Goal: Transaction & Acquisition: Subscribe to service/newsletter

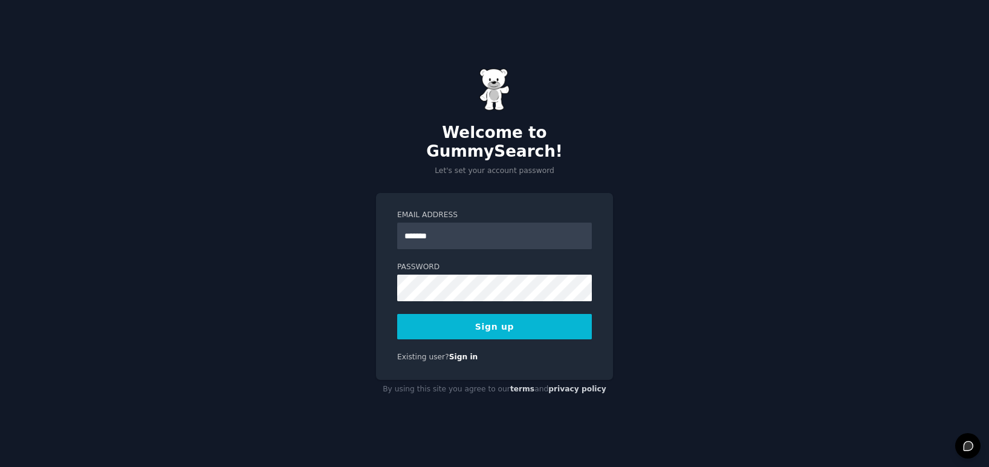
type input "**********"
click at [516, 319] on button "Sign up" at bounding box center [494, 326] width 195 height 25
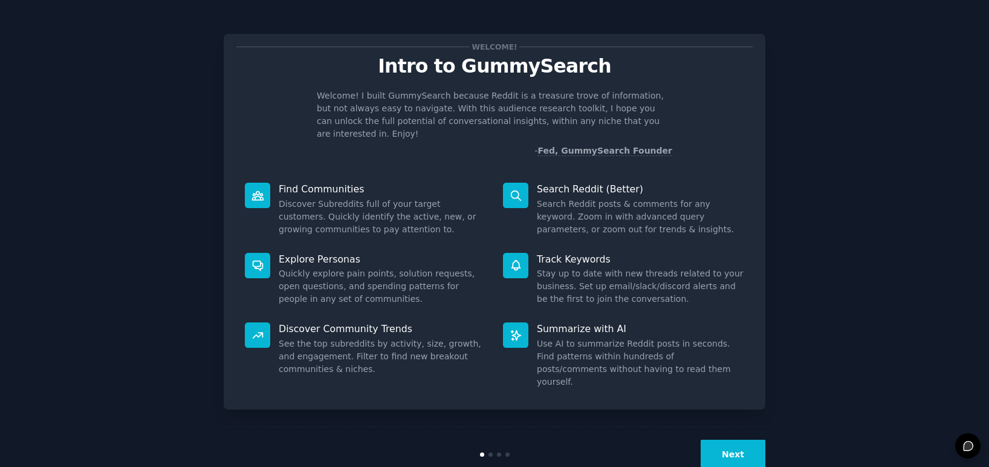
click at [714, 439] on button "Next" at bounding box center [732, 454] width 65 height 30
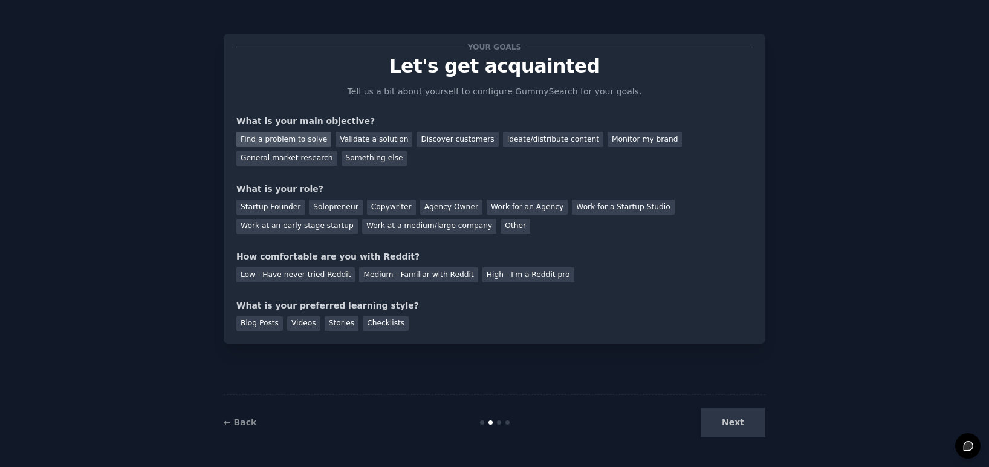
click at [302, 135] on div "Find a problem to solve" at bounding box center [283, 139] width 95 height 15
click at [331, 204] on div "Solopreneur" at bounding box center [335, 206] width 53 height 15
click at [381, 279] on div "Medium - Familiar with Reddit" at bounding box center [418, 274] width 118 height 15
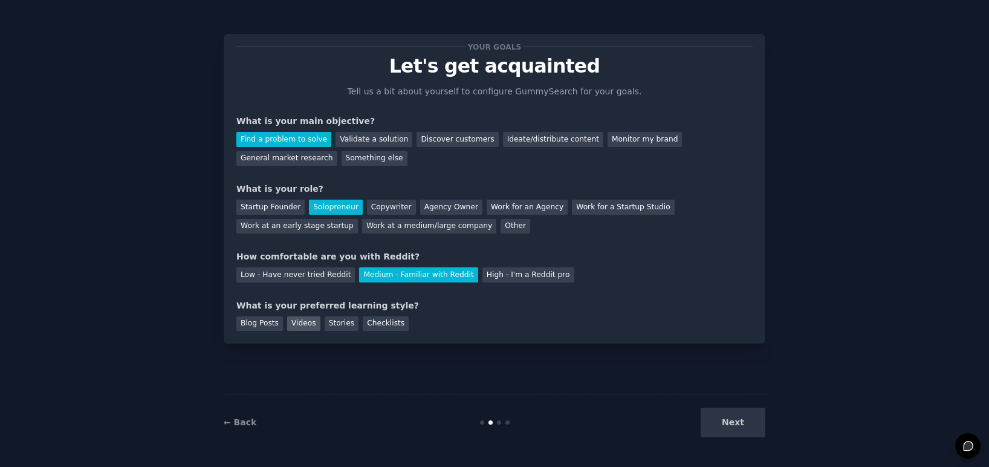
click at [305, 323] on div "Videos" at bounding box center [303, 323] width 33 height 15
click at [343, 317] on div "Stories" at bounding box center [342, 323] width 34 height 15
click at [718, 427] on button "Next" at bounding box center [732, 422] width 65 height 30
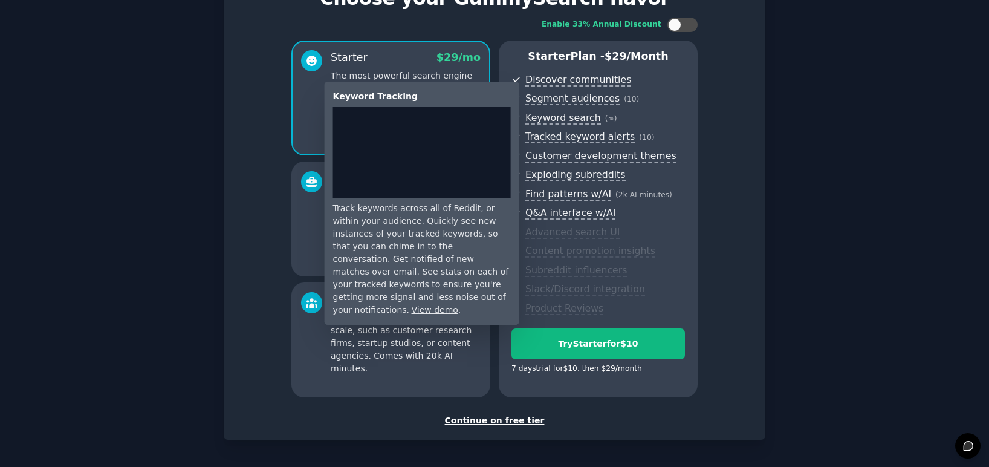
scroll to position [113, 0]
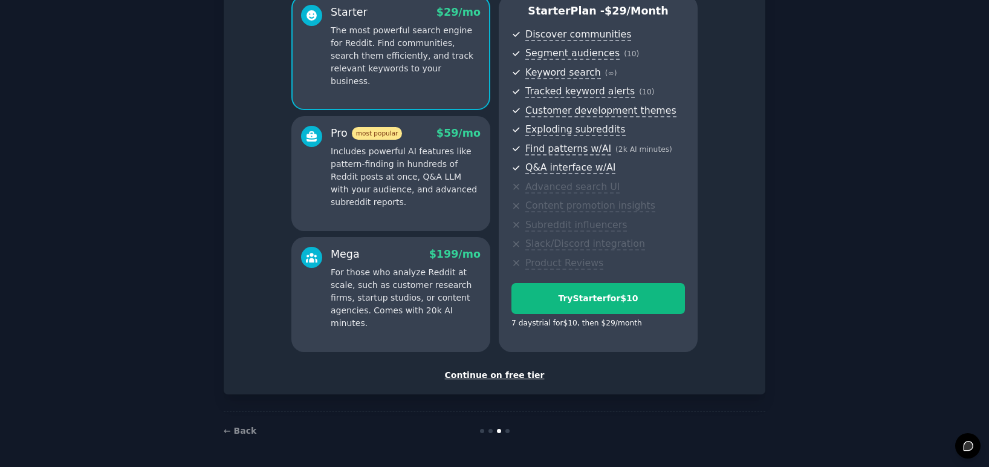
click at [519, 378] on div "Continue on free tier" at bounding box center [494, 375] width 516 height 13
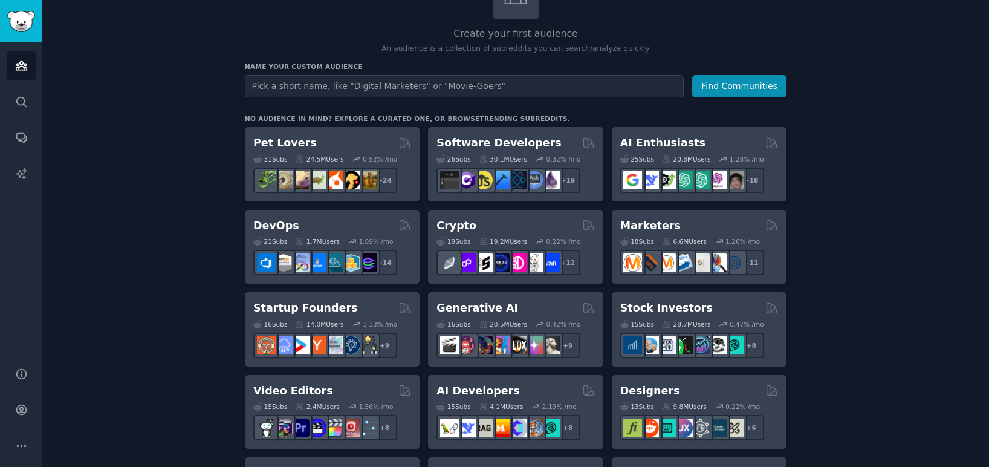
scroll to position [109, 0]
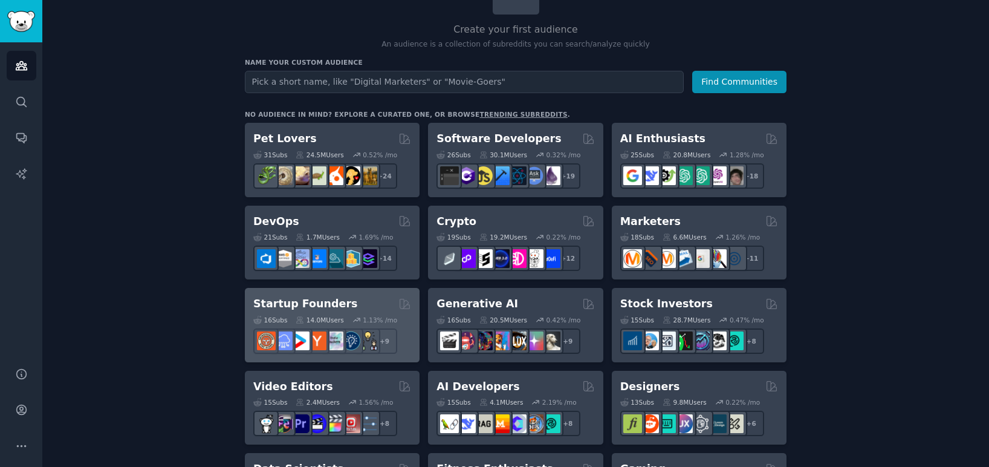
click at [357, 303] on div "Startup Founders" at bounding box center [332, 303] width 158 height 15
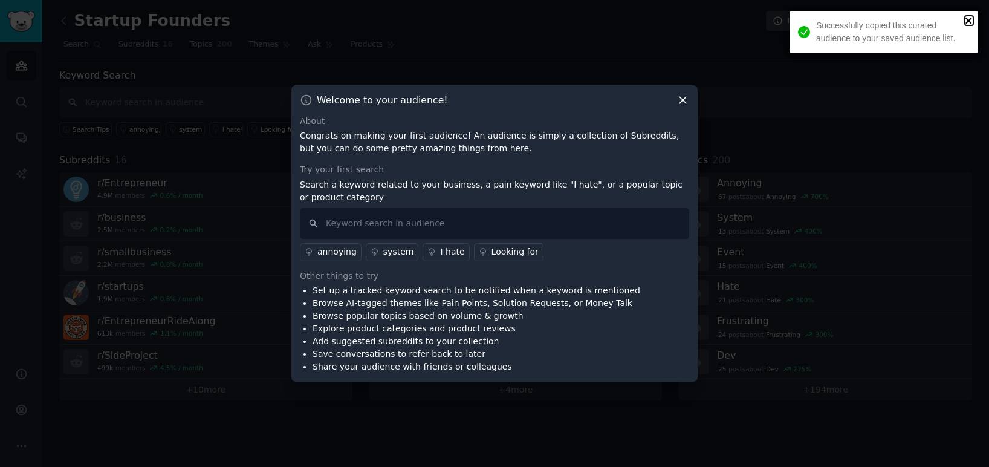
click at [966, 21] on icon "close" at bounding box center [969, 21] width 8 height 10
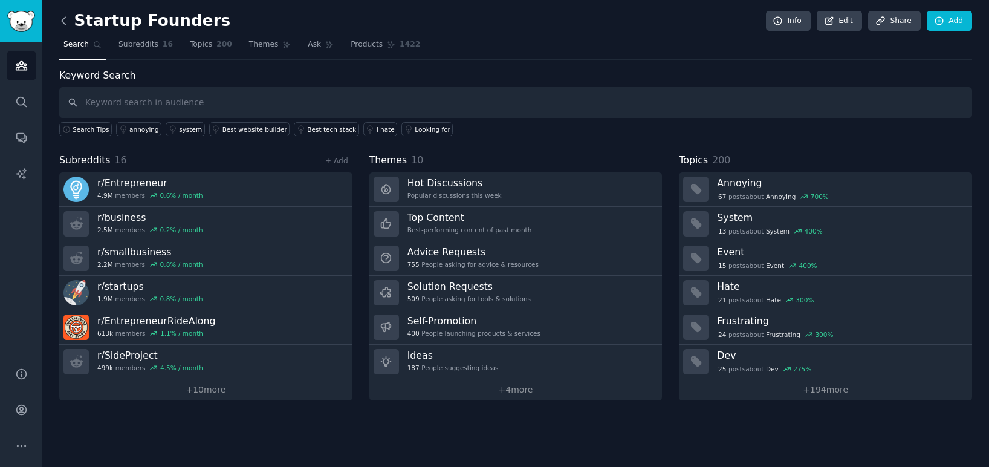
click at [62, 27] on icon at bounding box center [63, 21] width 13 height 13
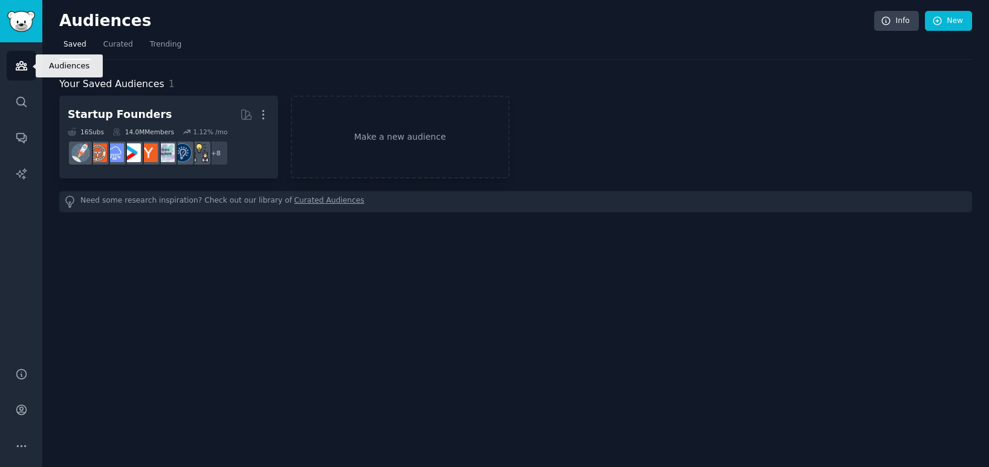
click at [22, 67] on icon "Sidebar" at bounding box center [21, 65] width 13 height 13
click at [23, 34] on link "Sidebar" at bounding box center [21, 21] width 42 height 42
click at [31, 23] on img "Sidebar" at bounding box center [21, 21] width 28 height 21
click at [300, 203] on link "Curated Audiences" at bounding box center [329, 201] width 70 height 13
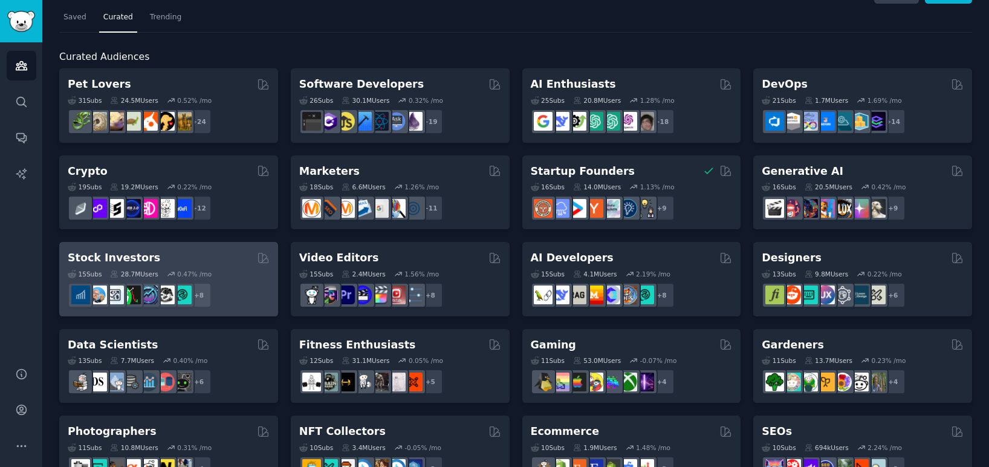
scroll to position [25, 0]
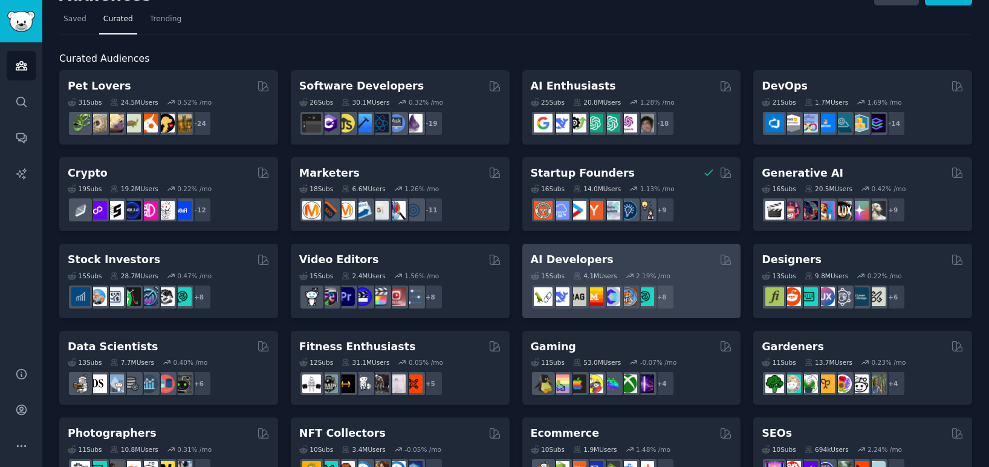
click at [708, 266] on div "AI Developers" at bounding box center [632, 259] width 202 height 15
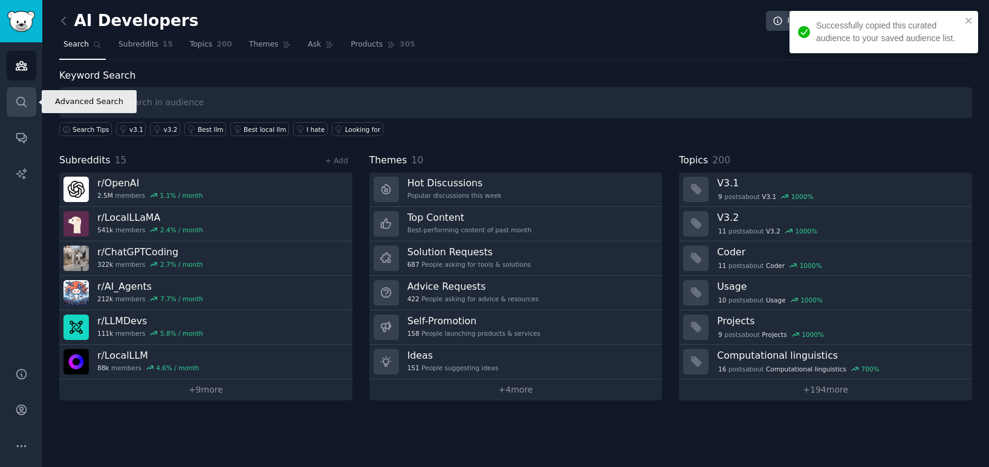
click at [23, 96] on icon "Sidebar" at bounding box center [21, 101] width 13 height 13
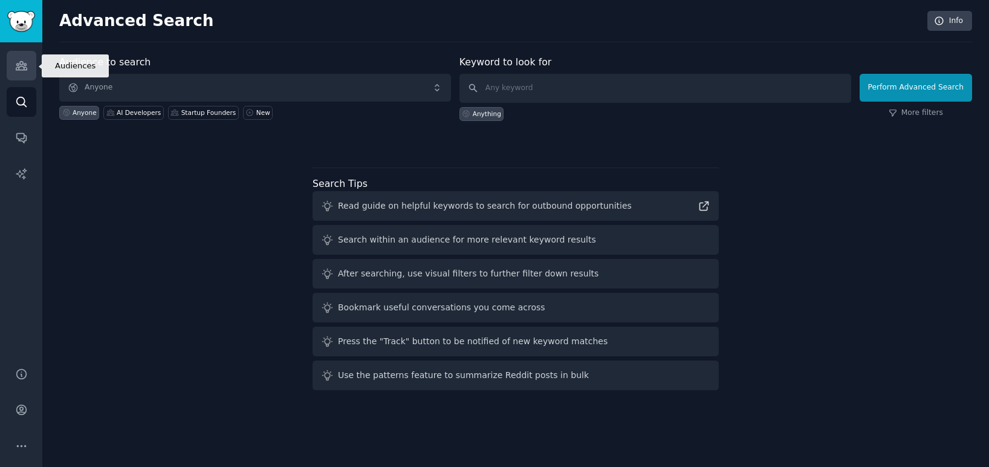
click at [12, 65] on link "Audiences" at bounding box center [22, 66] width 30 height 30
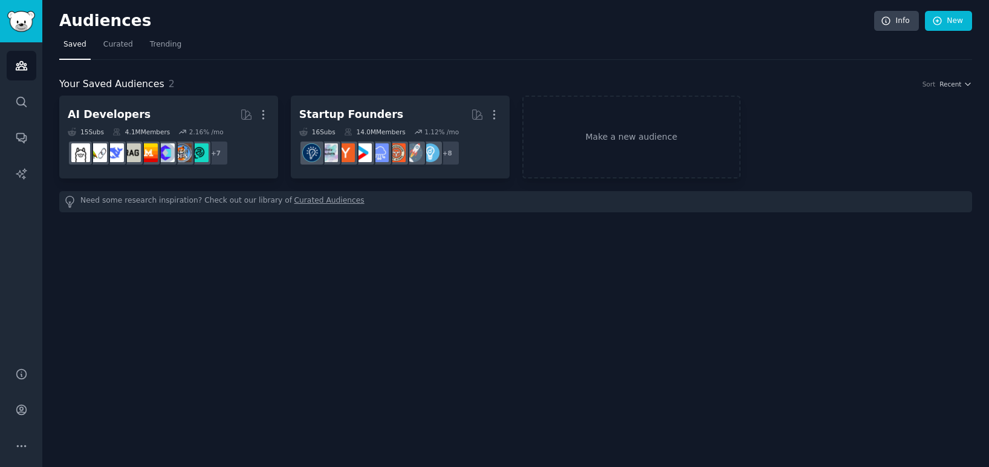
click at [329, 207] on link "Curated Audiences" at bounding box center [329, 201] width 70 height 13
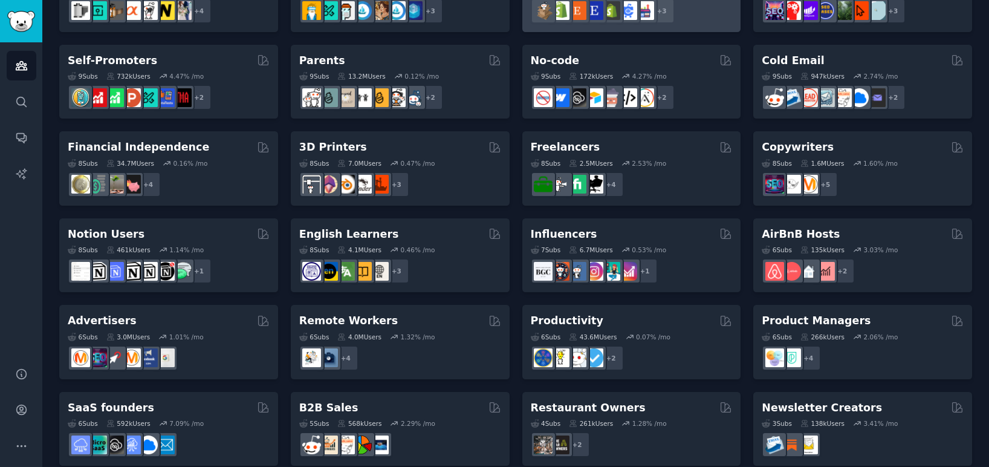
scroll to position [500, 0]
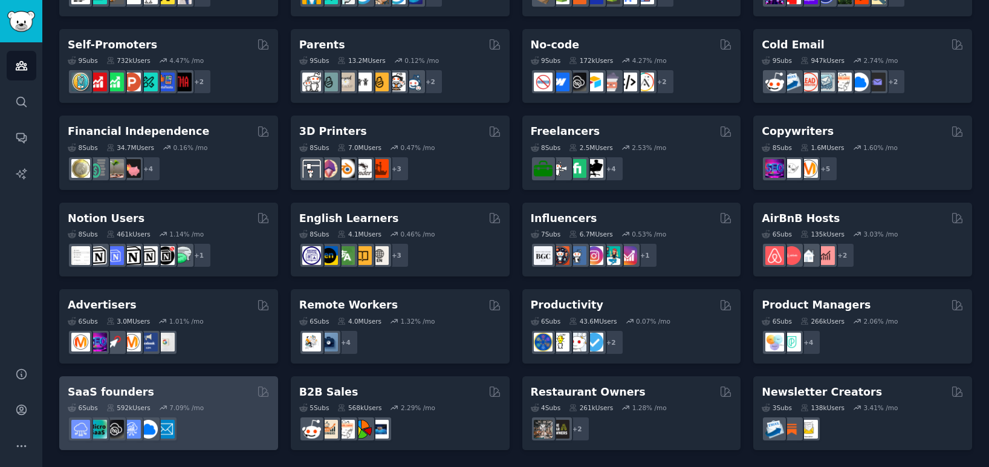
click at [253, 395] on div "SaaS founders Curated by GummySearch" at bounding box center [169, 391] width 202 height 15
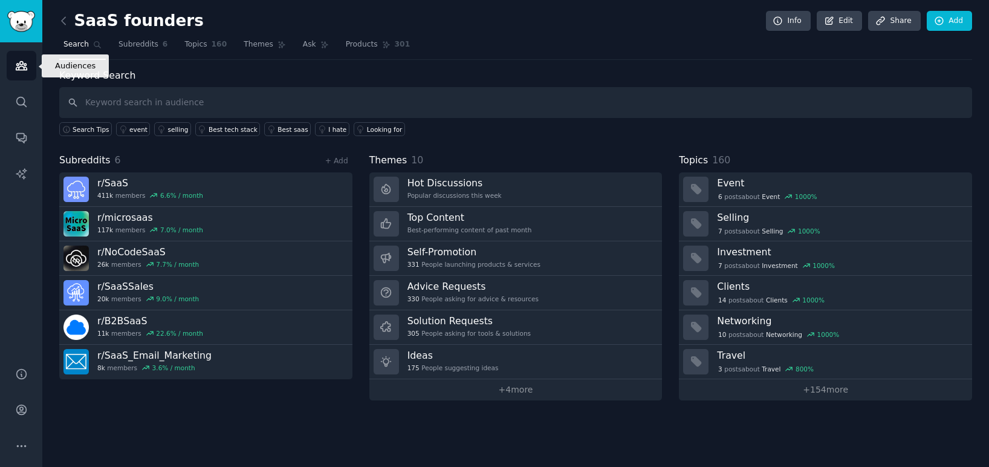
click at [22, 73] on link "Audiences" at bounding box center [22, 66] width 30 height 30
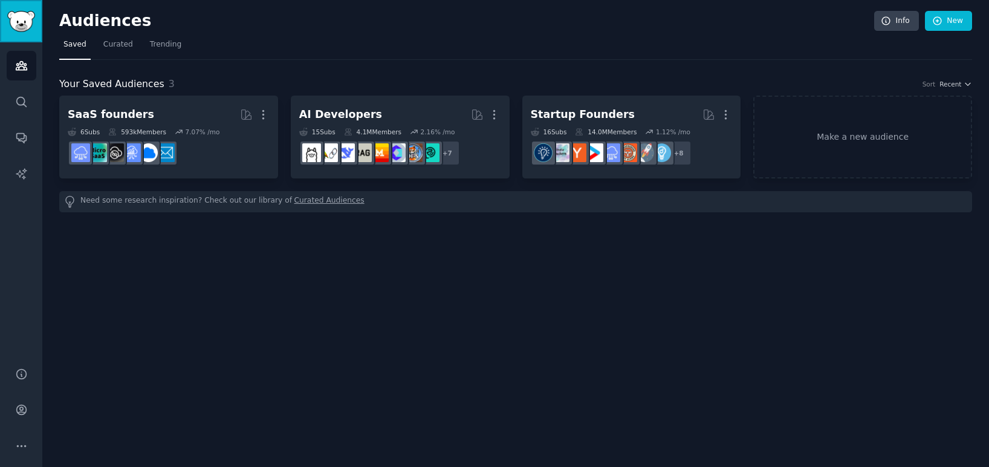
click at [22, 23] on img "Sidebar" at bounding box center [21, 21] width 28 height 21
